Goal: Information Seeking & Learning: Compare options

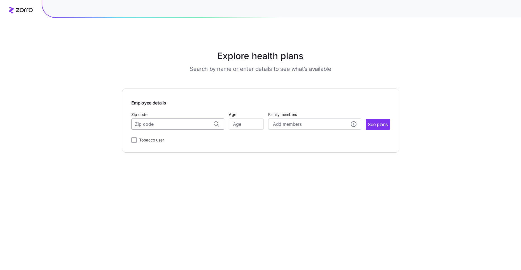
click at [147, 124] on input "Zip code" at bounding box center [177, 123] width 93 height 11
click at [153, 139] on span "44122, [GEOGRAPHIC_DATA], [GEOGRAPHIC_DATA]" at bounding box center [177, 138] width 78 height 7
type input "44122, [GEOGRAPHIC_DATA], [GEOGRAPHIC_DATA]"
click at [233, 126] on input "Age" at bounding box center [246, 123] width 35 height 11
type input "59"
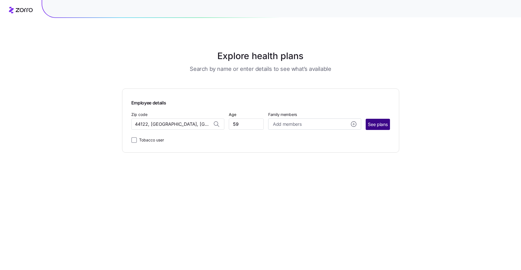
click at [371, 125] on span "See plans" at bounding box center [378, 124] width 20 height 7
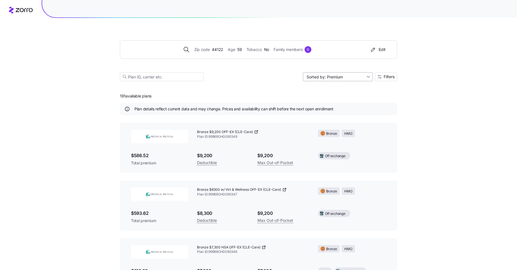
click at [367, 76] on input "Sorted by: Premium" at bounding box center [338, 76] width 70 height 9
click at [449, 95] on div "Zip code 44122 Age [DEMOGRAPHIC_DATA] Tobacco No Family members 0 Edit Sorted b…" at bounding box center [258, 201] width 517 height 403
click at [380, 77] on icon "button" at bounding box center [380, 77] width 4 height 4
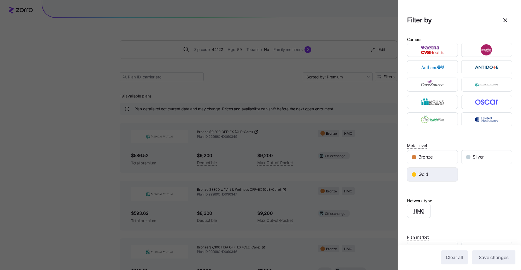
click at [423, 175] on span "Gold" at bounding box center [424, 174] width 10 height 7
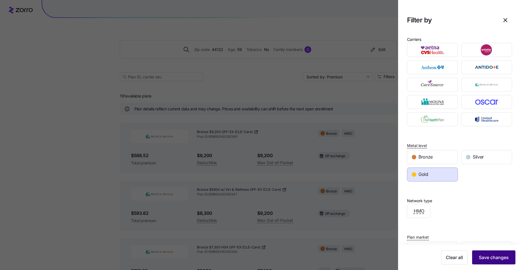
click at [497, 258] on span "Save changes" at bounding box center [494, 257] width 30 height 7
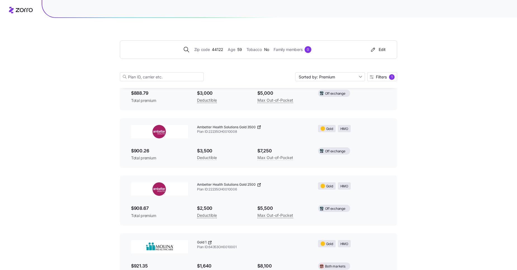
scroll to position [120, 0]
click at [158, 188] on img at bounding box center [159, 188] width 57 height 13
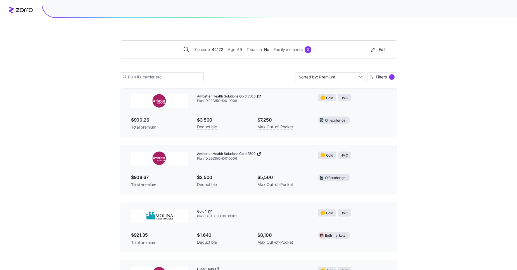
scroll to position [169, 0]
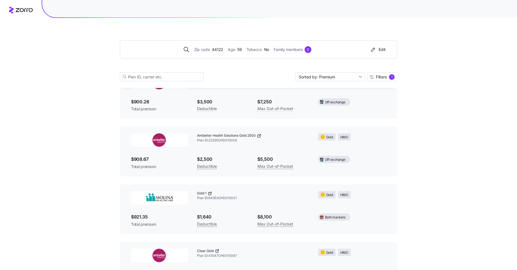
click at [166, 197] on img at bounding box center [159, 197] width 57 height 13
click at [157, 139] on img at bounding box center [159, 139] width 57 height 13
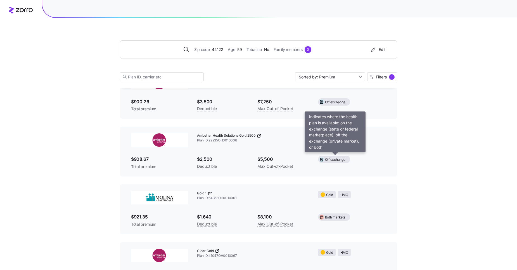
click at [332, 158] on span "Off exchange" at bounding box center [335, 159] width 20 height 5
drag, startPoint x: 332, startPoint y: 158, endPoint x: 425, endPoint y: 159, distance: 92.8
click at [425, 159] on div "Zip code 44122 Age [DEMOGRAPHIC_DATA] Tobacco No Family members 0 Edit Sorted b…" at bounding box center [258, 176] width 517 height 690
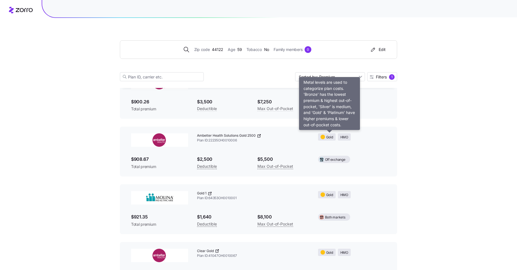
click at [329, 138] on span "Gold" at bounding box center [329, 136] width 7 height 5
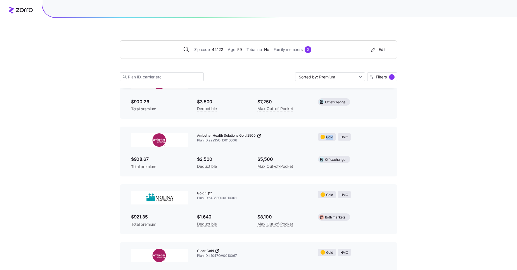
click at [329, 138] on span "Gold" at bounding box center [329, 136] width 7 height 5
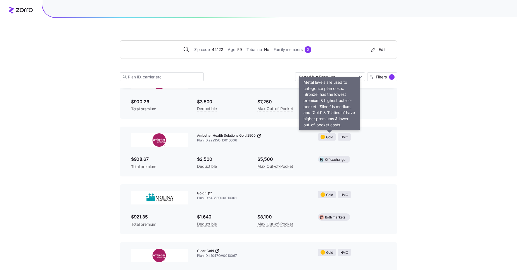
drag, startPoint x: 329, startPoint y: 138, endPoint x: 367, endPoint y: 145, distance: 38.7
click at [367, 145] on div "Ambetter Health Solutions Gold 2500 Plan ID: 22235OH0010006 Gold HMO $908.67 To…" at bounding box center [259, 151] width 264 height 45
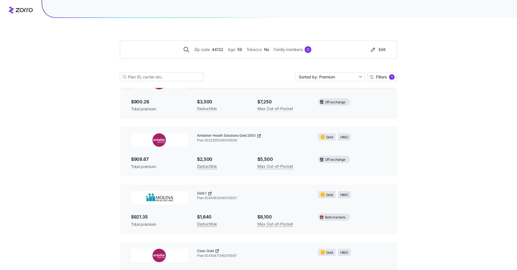
click at [157, 143] on img at bounding box center [159, 139] width 57 height 13
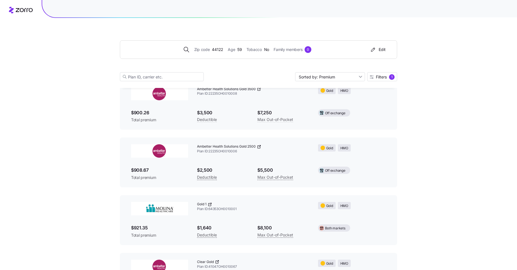
scroll to position [218, 0]
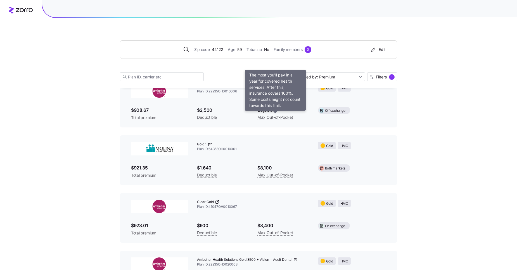
click at [270, 119] on span "Max Out-of-Pocket" at bounding box center [275, 117] width 36 height 7
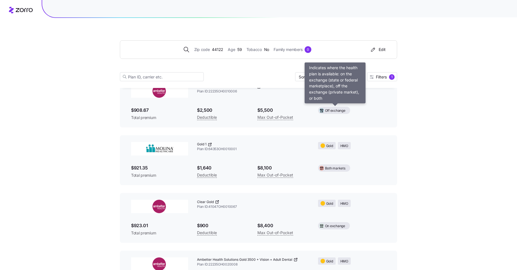
click at [331, 112] on span "Off exchange" at bounding box center [335, 110] width 20 height 5
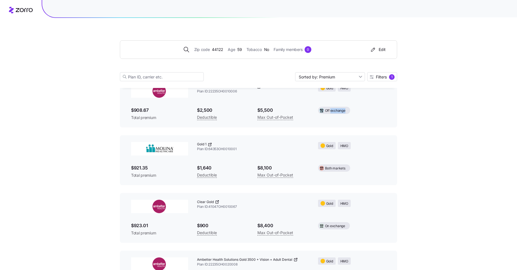
click at [331, 112] on span "Off exchange" at bounding box center [335, 110] width 20 height 5
